Goal: Information Seeking & Learning: Learn about a topic

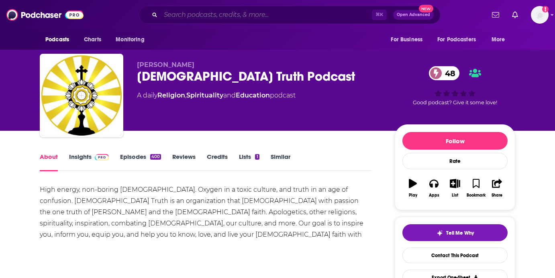
click at [267, 19] on input "Search podcasts, credits, & more..." at bounding box center [266, 14] width 211 height 13
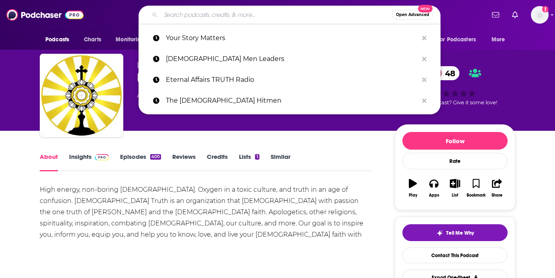
paste input "Old Skool Queenes Podcast"
type input "Old Skool Queenes Podcast"
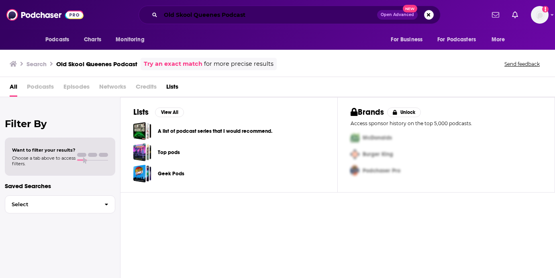
click at [306, 17] on input "Old Skool Queenes Podcast" at bounding box center [269, 14] width 216 height 13
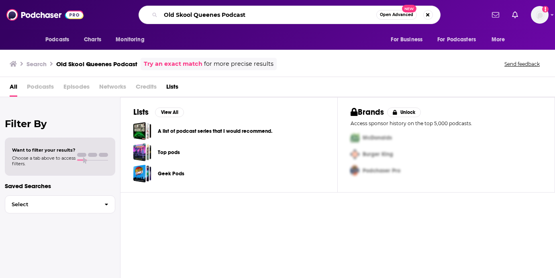
paste input "[PERSON_NAME]"
type input "[PERSON_NAME]"
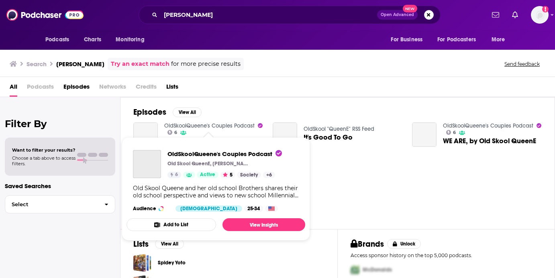
click at [232, 125] on link "OldSkoolQueene's Couples Podcast" at bounding box center [209, 125] width 90 height 7
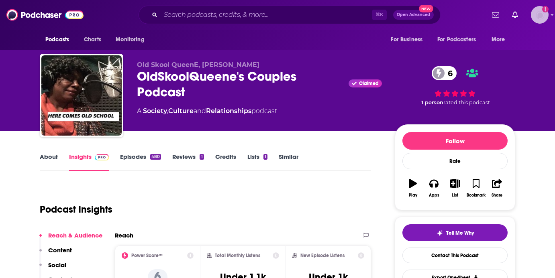
click at [540, 13] on img "Logged in as antonettefrontgate" at bounding box center [539, 15] width 18 height 18
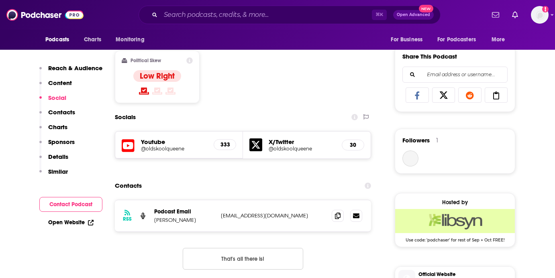
scroll to position [491, 0]
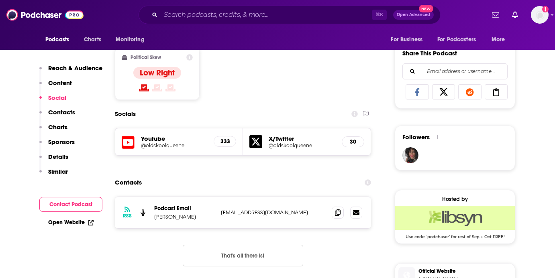
click at [174, 148] on h5 "@oldskoolqueene" at bounding box center [174, 145] width 66 height 6
click at [295, 145] on h5 "@oldskoolqueene" at bounding box center [301, 145] width 67 height 6
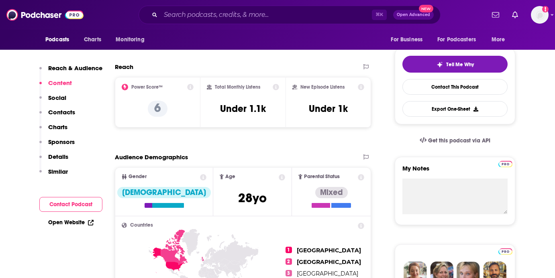
scroll to position [163, 0]
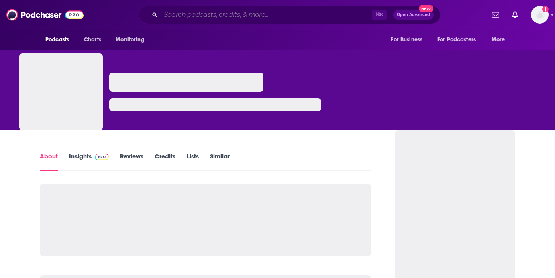
click at [251, 13] on input "Search podcasts, credits, & more..." at bounding box center [266, 14] width 211 height 13
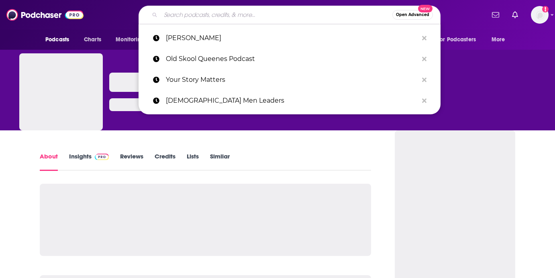
paste input "[DEMOGRAPHIC_DATA] Natural Health"
type input "[DEMOGRAPHIC_DATA] Natural Health"
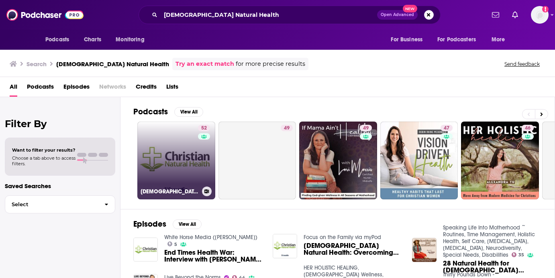
click at [189, 166] on link "52 [DEMOGRAPHIC_DATA] Natural Health" at bounding box center [176, 161] width 78 height 78
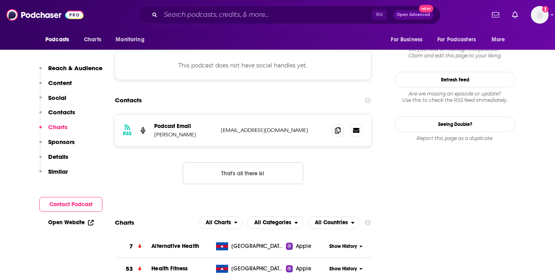
scroll to position [719, 0]
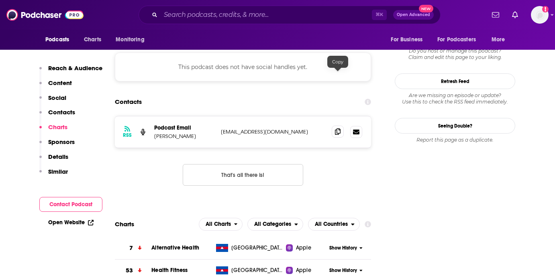
click at [336, 128] on icon at bounding box center [338, 131] width 6 height 6
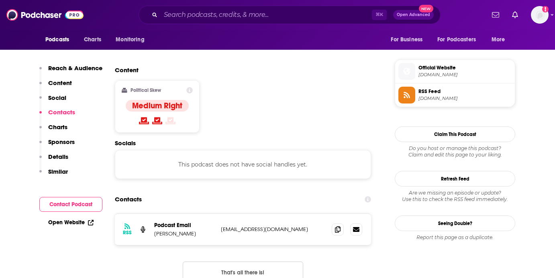
scroll to position [618, 0]
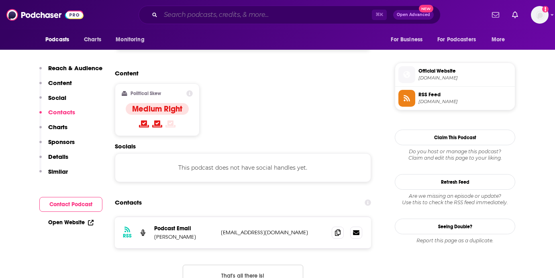
click at [280, 16] on input "Search podcasts, credits, & more..." at bounding box center [266, 14] width 211 height 13
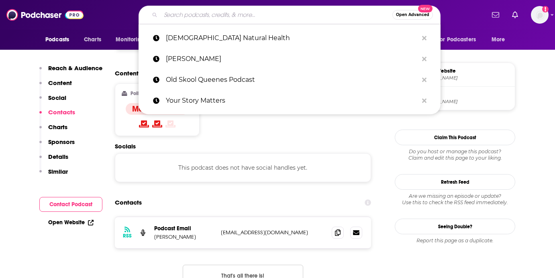
paste input "Dad Tired"
type input "Dad Tired"
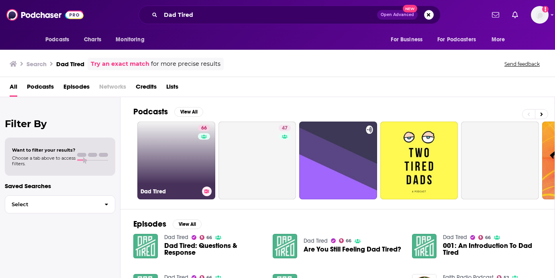
click at [187, 162] on link "66 Dad Tired" at bounding box center [176, 161] width 78 height 78
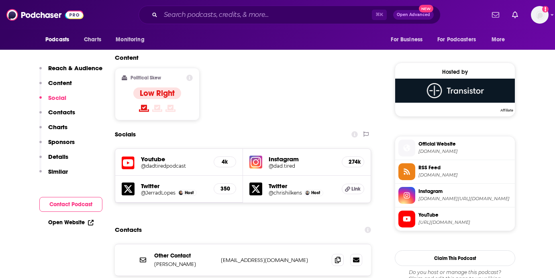
scroll to position [619, 0]
click at [279, 163] on h5 "@dad.tired" at bounding box center [301, 166] width 67 height 6
click at [168, 163] on h5 "@dadtiredpodcast" at bounding box center [174, 166] width 66 height 6
click at [439, 150] on span "dadtired.com" at bounding box center [464, 151] width 93 height 6
click at [162, 189] on h5 "@JerradLopes" at bounding box center [158, 192] width 35 height 6
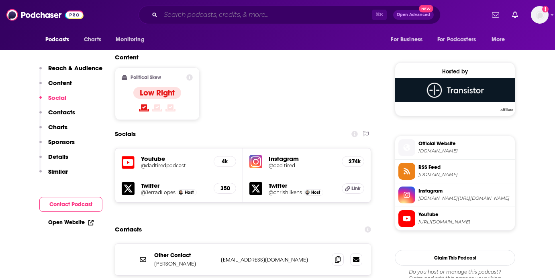
click at [319, 9] on input "Search podcasts, credits, & more..." at bounding box center [266, 14] width 211 height 13
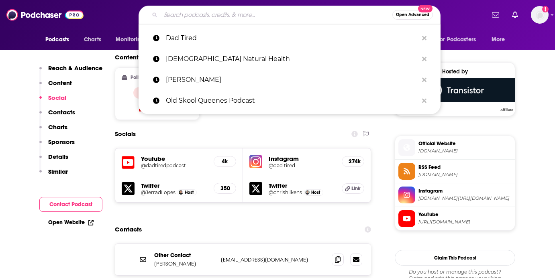
paste input "The Your Story Matters Podcast"
type input "The Your Story Matters Podcast"
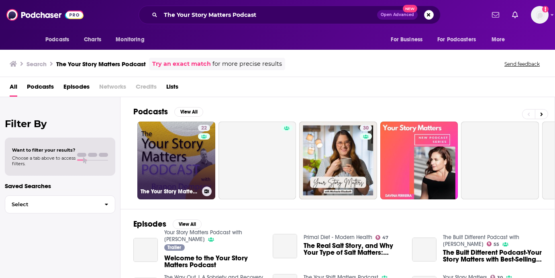
click at [191, 148] on link "22 The Your Story Matters Podcast" at bounding box center [176, 161] width 78 height 78
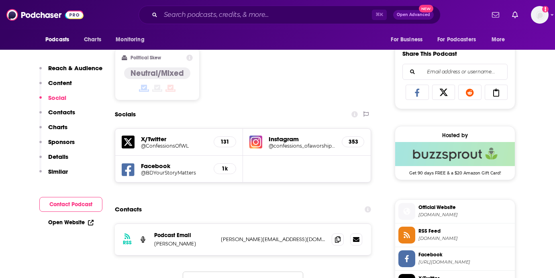
scroll to position [492, 0]
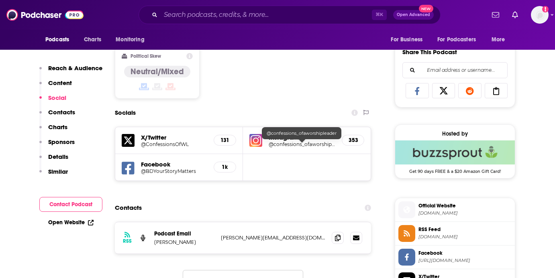
click at [287, 147] on h5 "@confessions_ofaworshipleader" at bounding box center [301, 144] width 67 height 6
click at [173, 171] on h5 "@BDYourStoryMatters" at bounding box center [174, 171] width 66 height 6
click at [173, 144] on h5 "@ConfessionsOfWL" at bounding box center [174, 144] width 66 height 6
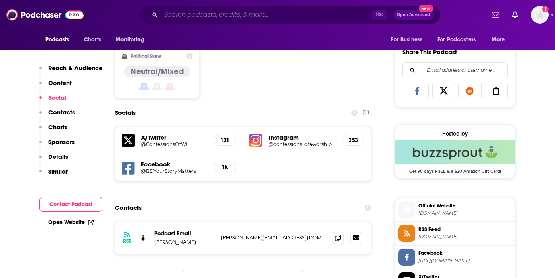
click at [307, 20] on input "Search podcasts, credits, & more..." at bounding box center [266, 14] width 211 height 13
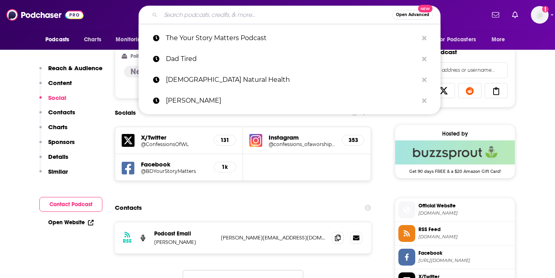
paste input "The Servant Leader Coaches Bible Study"
type input "The Servant Leader Coaches Bible Study"
